Goal: Task Accomplishment & Management: Complete application form

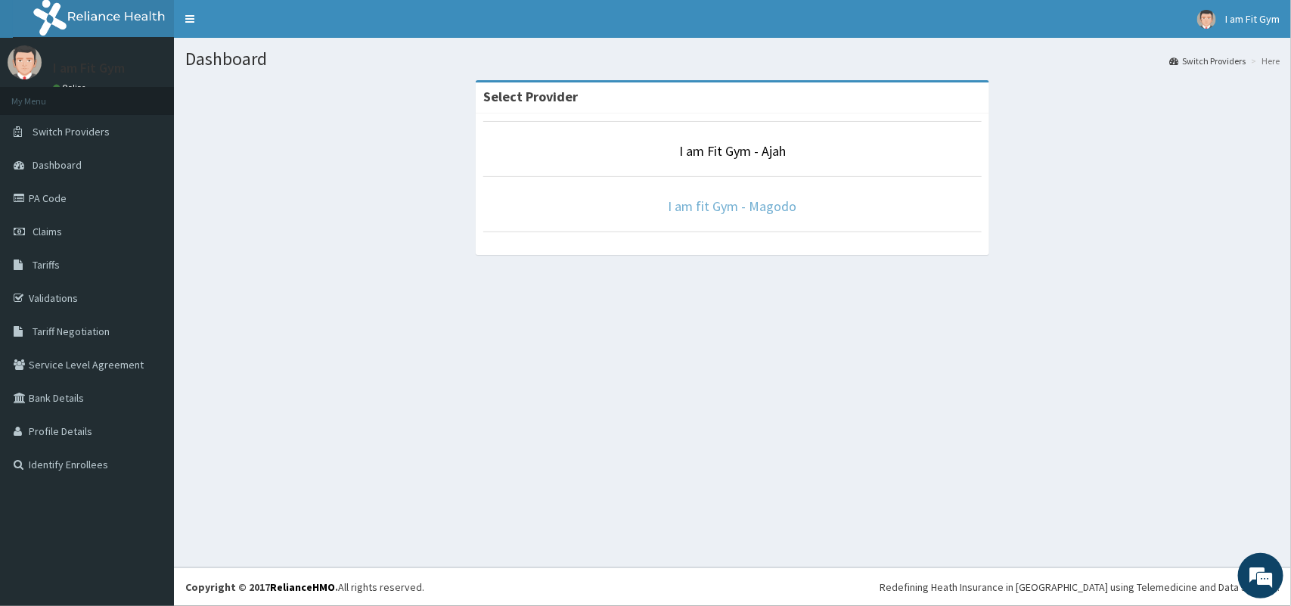
click at [713, 199] on link "I am fit Gym - Magodo" at bounding box center [732, 205] width 129 height 17
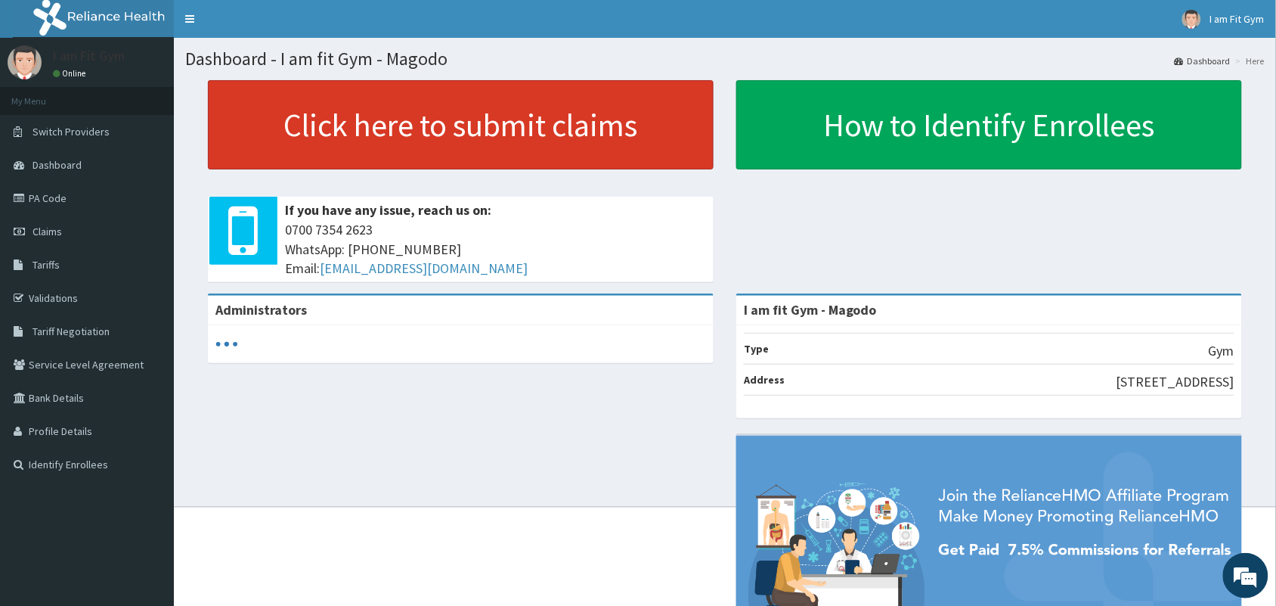
click at [622, 133] on link "Click here to submit claims" at bounding box center [461, 124] width 506 height 89
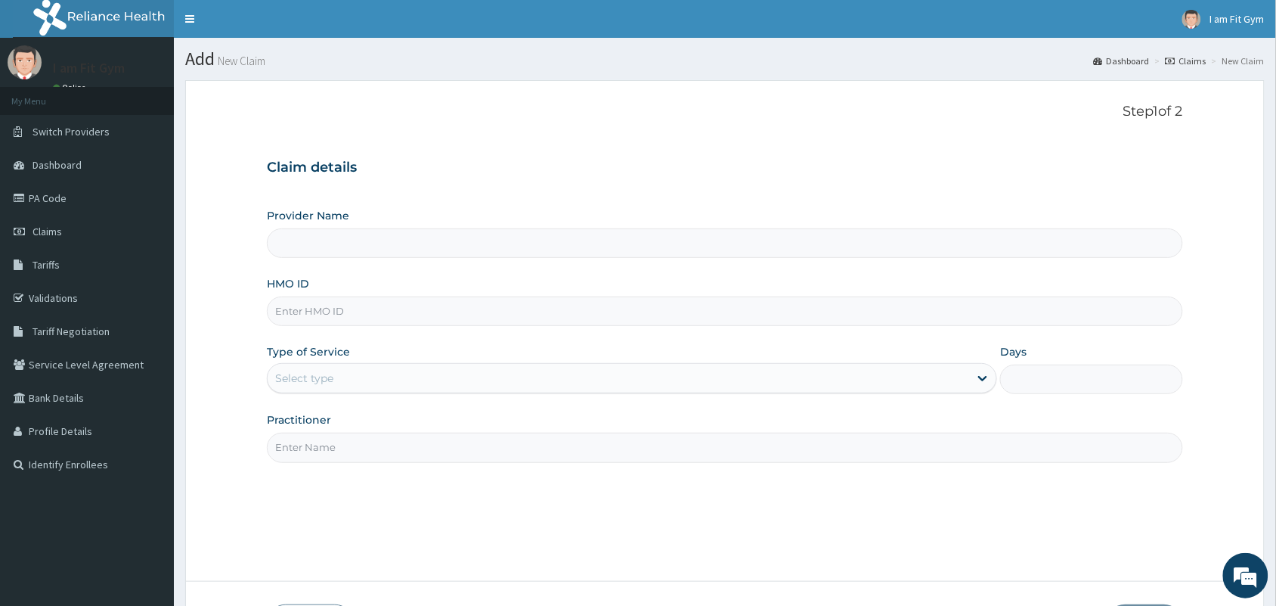
click at [422, 315] on input "HMO ID" at bounding box center [725, 310] width 916 height 29
type input "I am fit Gym - Magodo"
type input "1"
type input "tdg/10008/a"
click at [379, 445] on input "Practitioner" at bounding box center [725, 446] width 916 height 29
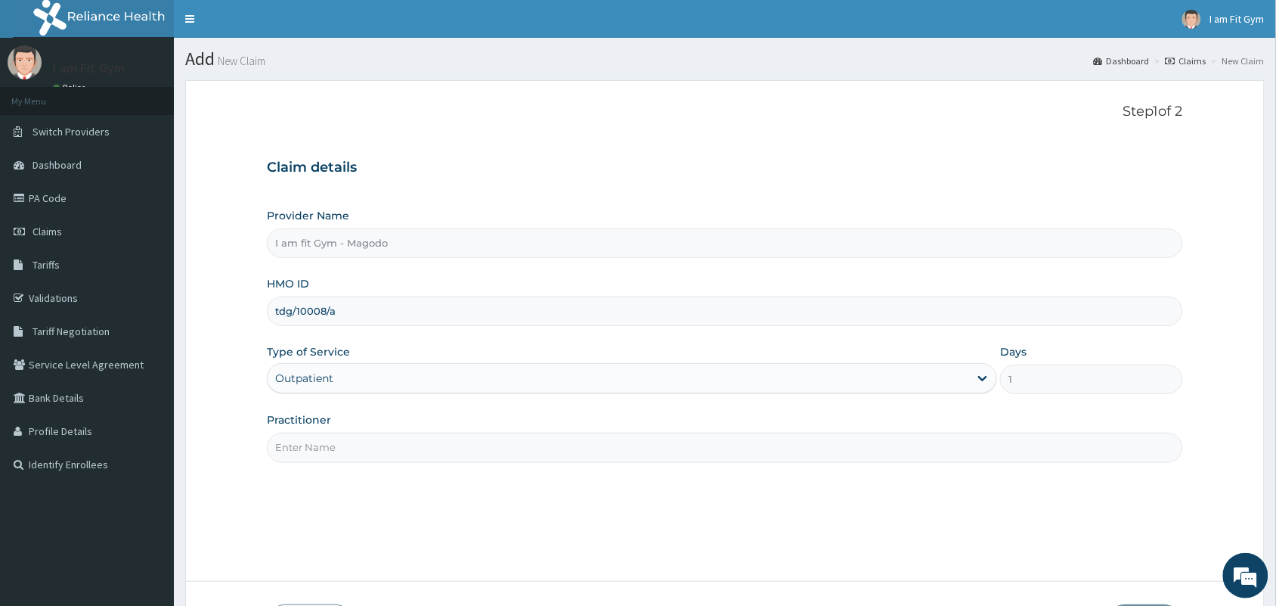
type input "R"
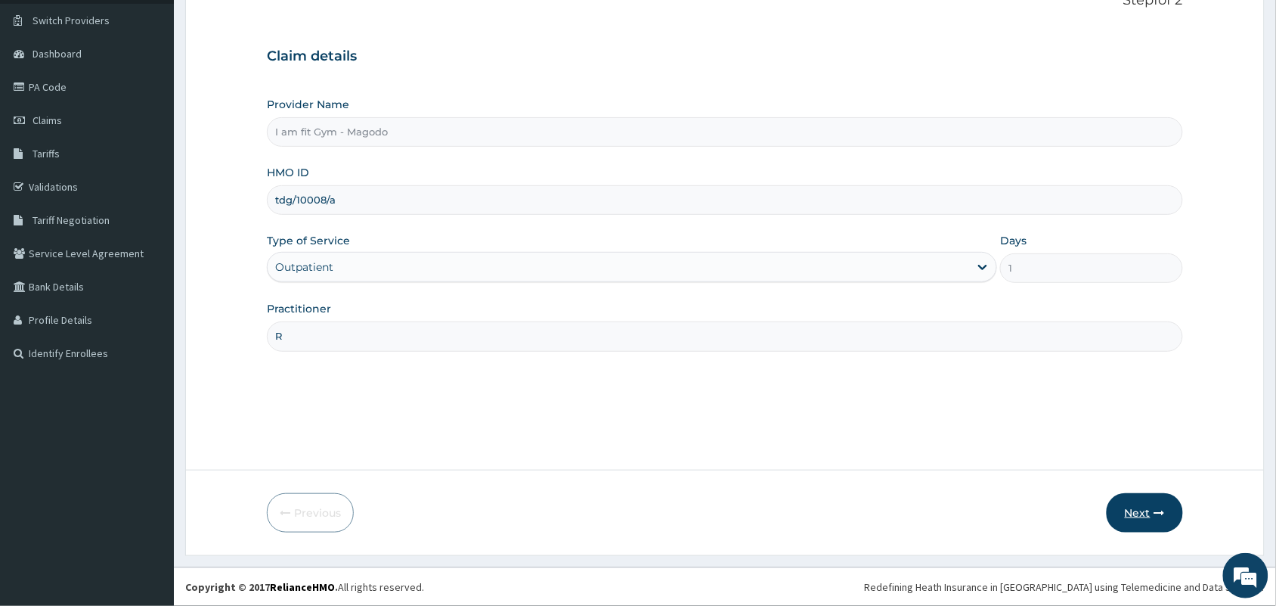
click at [1131, 519] on button "Next" at bounding box center [1145, 512] width 76 height 39
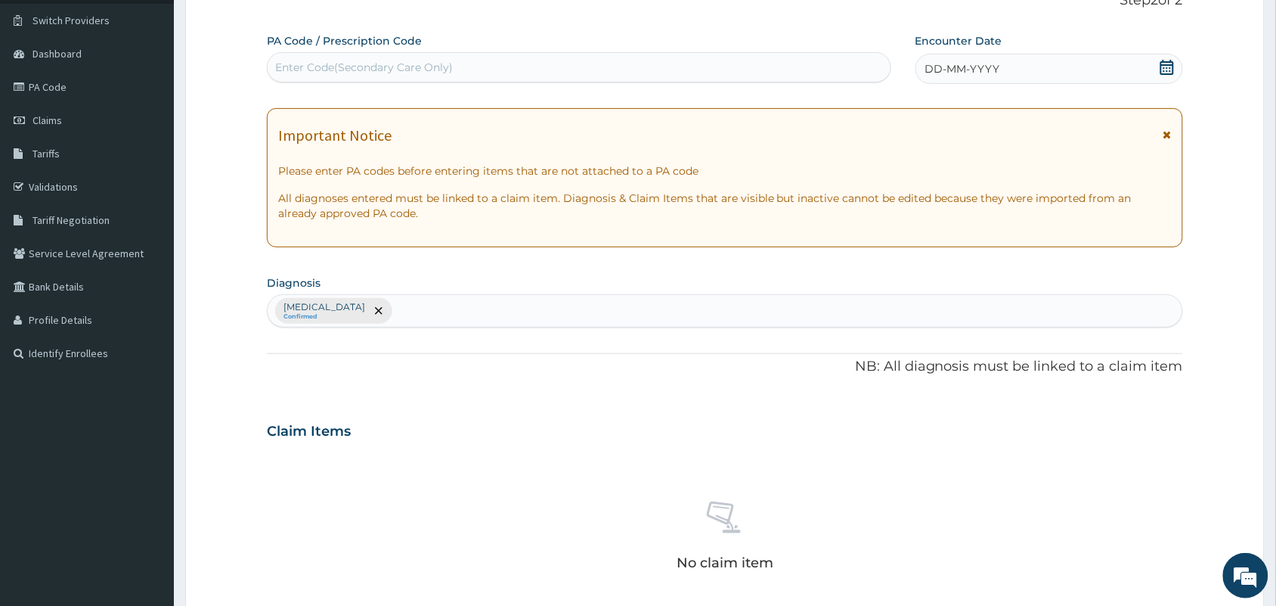
click at [1173, 68] on icon at bounding box center [1168, 67] width 14 height 15
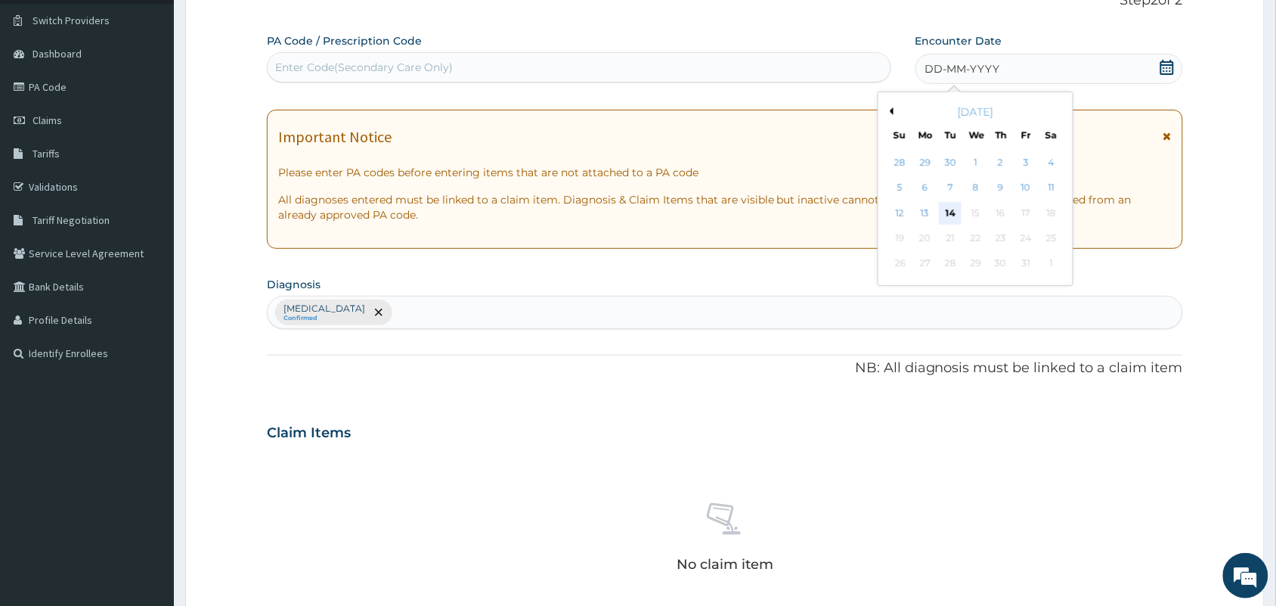
click at [953, 209] on div "14" at bounding box center [950, 213] width 23 height 23
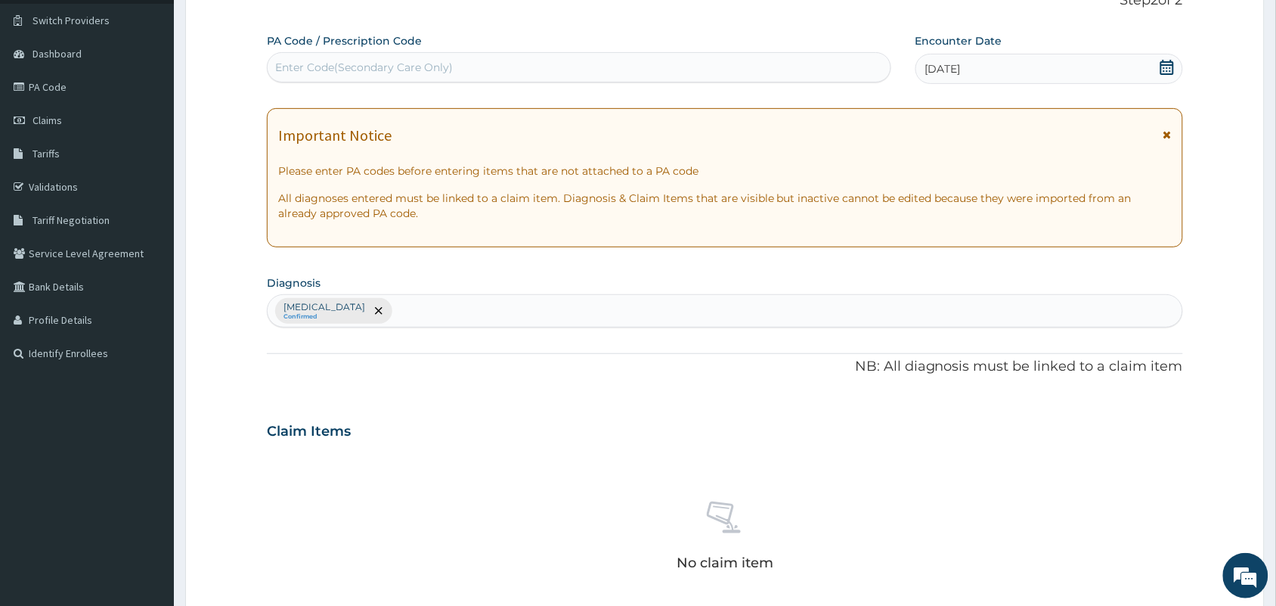
click at [618, 80] on div "Enter Code(Secondary Care Only)" at bounding box center [579, 67] width 625 height 30
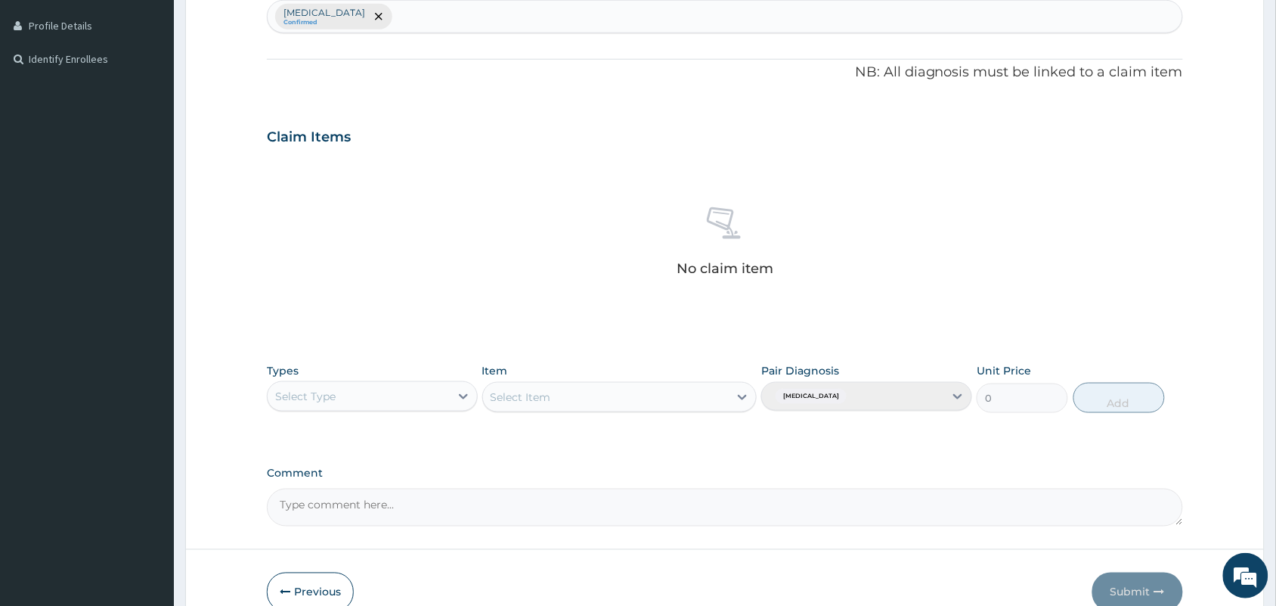
scroll to position [407, 0]
type input "PA/711A74"
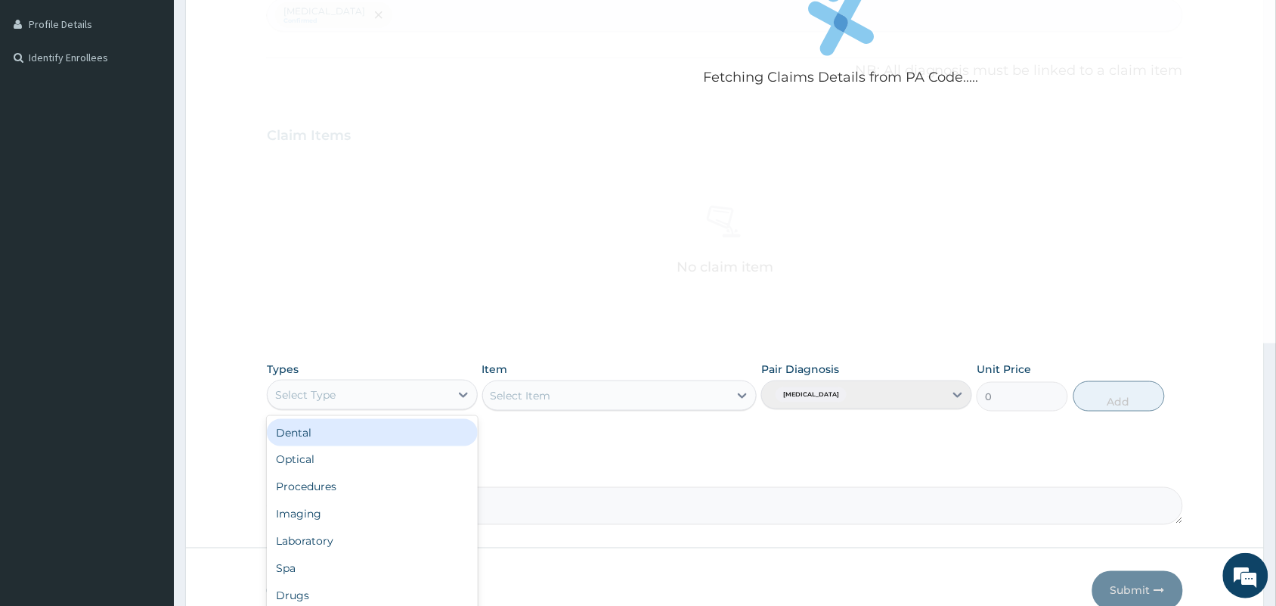
click at [334, 401] on div "Select Type" at bounding box center [305, 394] width 60 height 15
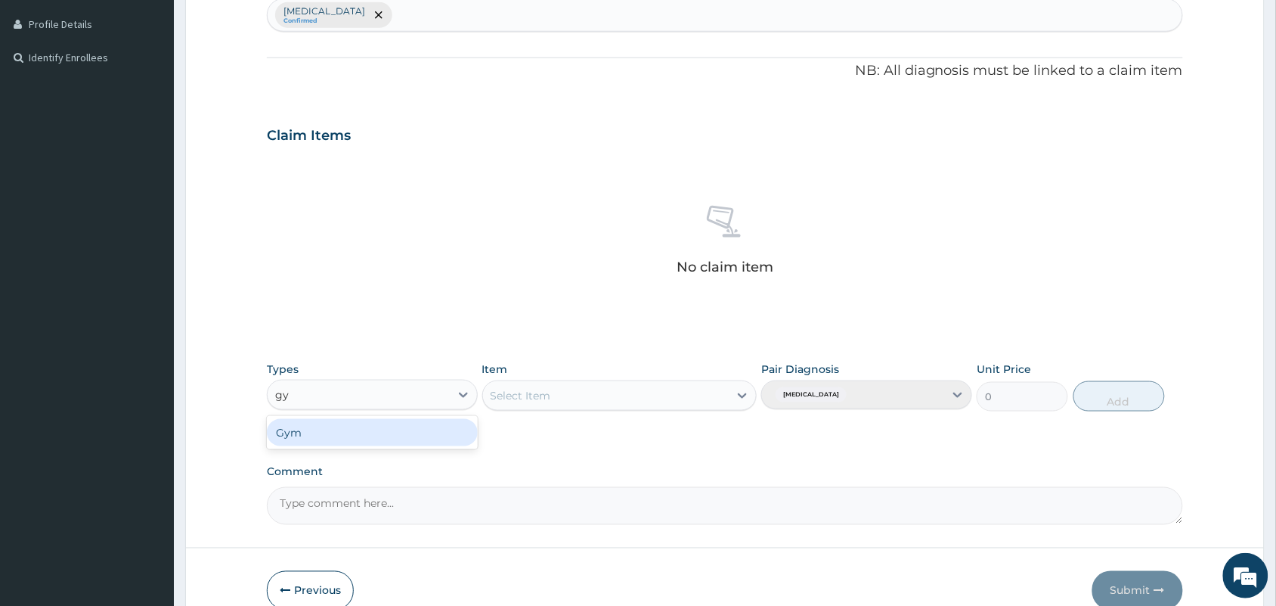
type input "gym"
click at [357, 435] on div "Gym" at bounding box center [372, 432] width 211 height 27
click at [523, 395] on div "Select Item" at bounding box center [521, 395] width 60 height 15
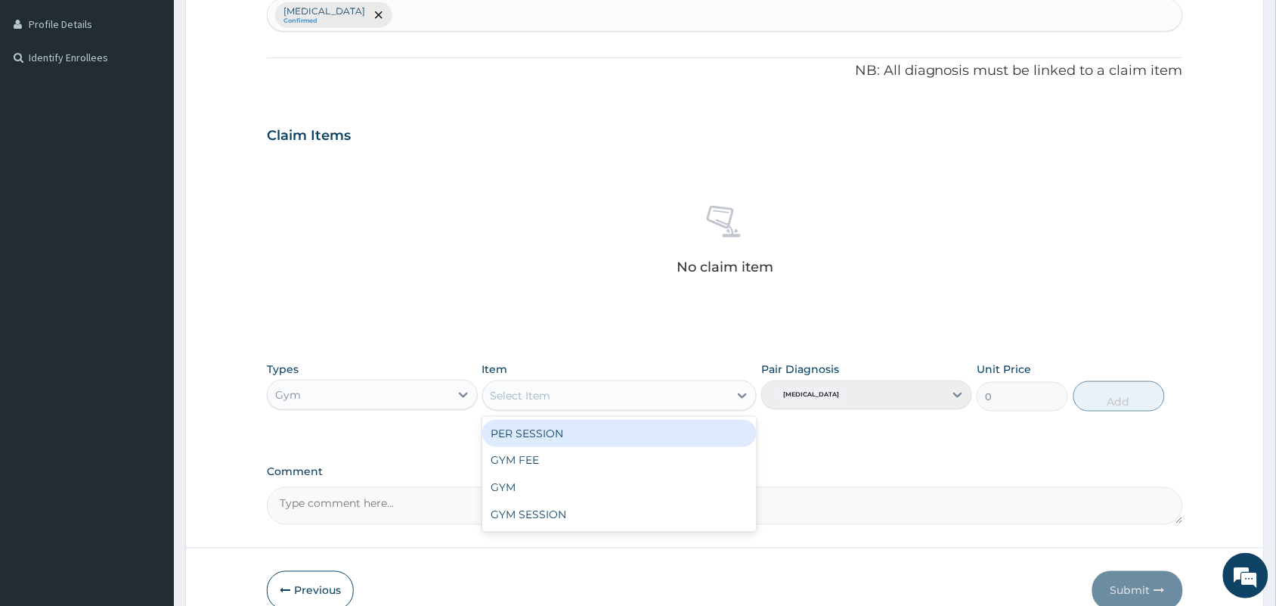
click at [566, 439] on div "PER SESSION" at bounding box center [619, 433] width 275 height 27
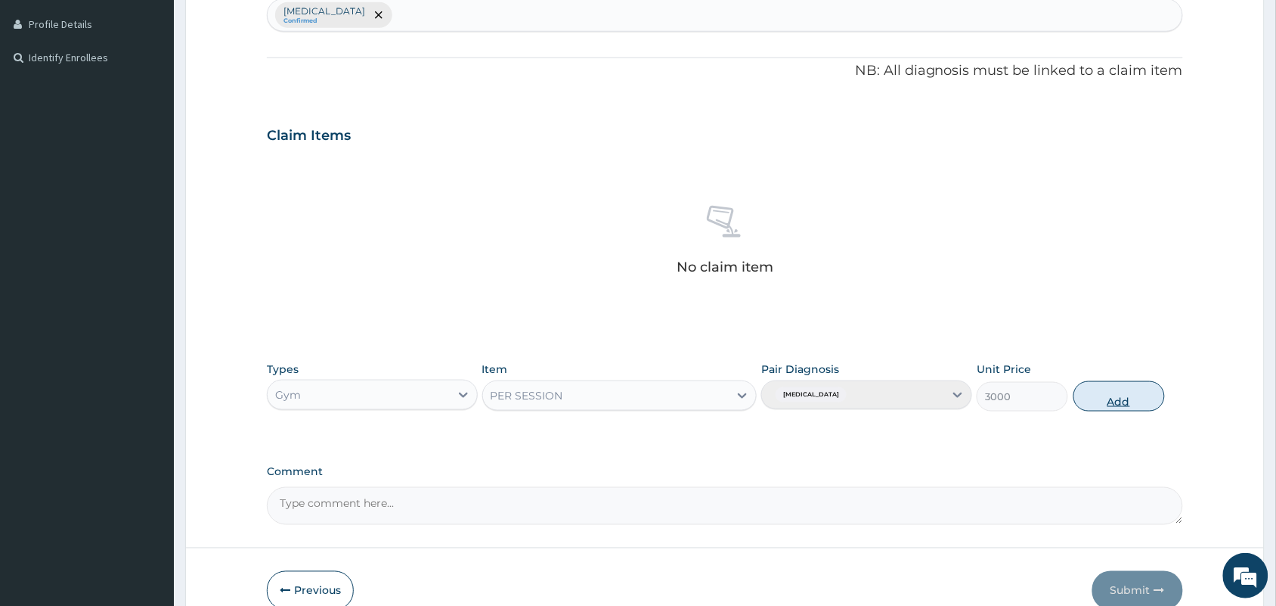
click at [1136, 405] on button "Add" at bounding box center [1119, 396] width 91 height 30
type input "0"
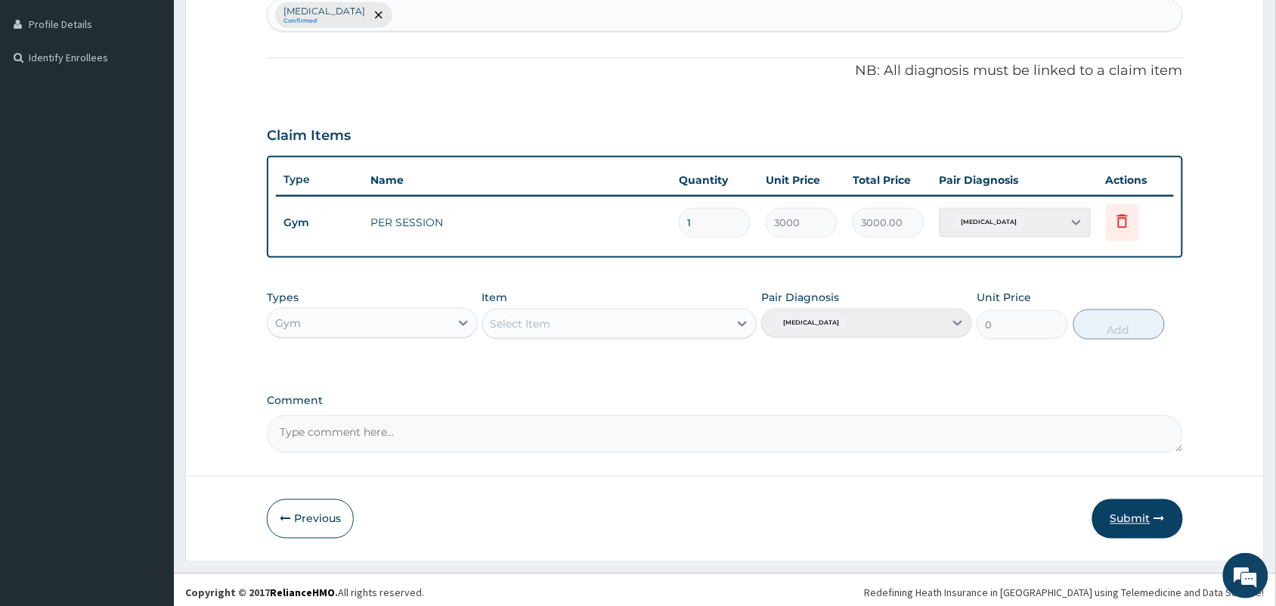
click at [1153, 507] on button "Submit" at bounding box center [1138, 518] width 91 height 39
